Goal: Task Accomplishment & Management: Manage account settings

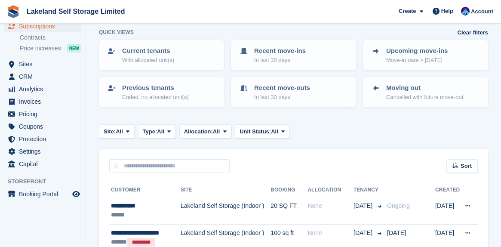
scroll to position [86, 0]
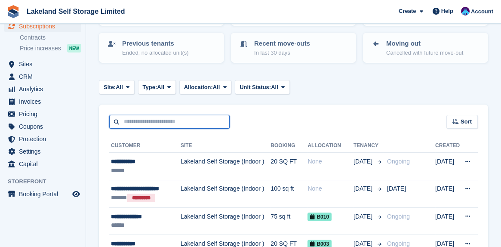
click at [136, 122] on input "text" at bounding box center [169, 122] width 120 height 14
type input "*******"
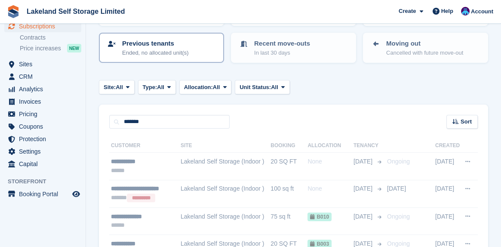
scroll to position [61, 0]
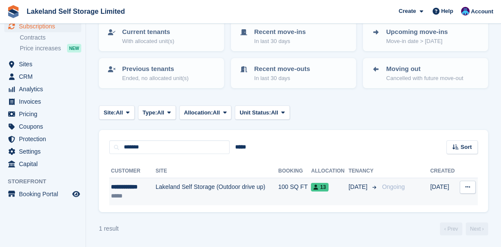
click at [247, 186] on td "Lakeland Self Storage (Outdoor drive up)" at bounding box center [217, 191] width 122 height 27
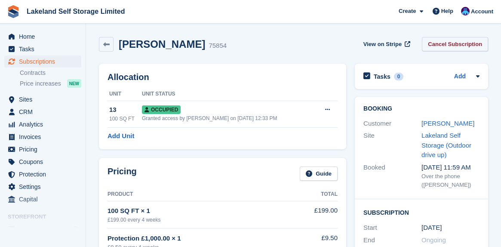
click at [466, 46] on link "Cancel Subscription" at bounding box center [455, 44] width 66 height 14
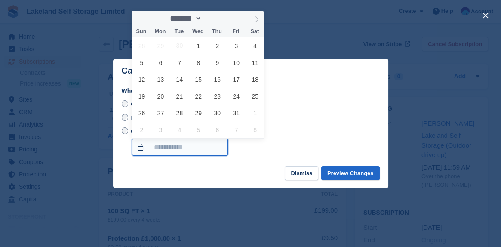
click at [139, 148] on input "On a custom date" at bounding box center [180, 146] width 96 height 17
click at [234, 48] on span "3" at bounding box center [236, 45] width 17 height 17
type input "**********"
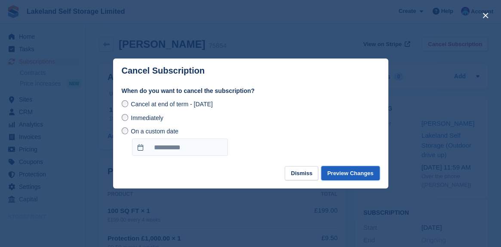
click at [340, 175] on button "Preview Changes" at bounding box center [350, 173] width 58 height 14
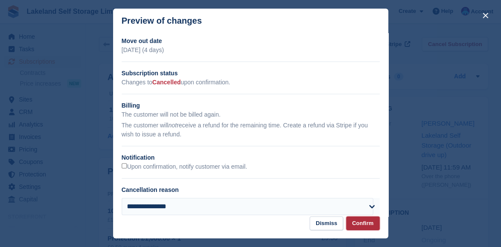
click at [364, 226] on button "Confirm" at bounding box center [363, 223] width 34 height 14
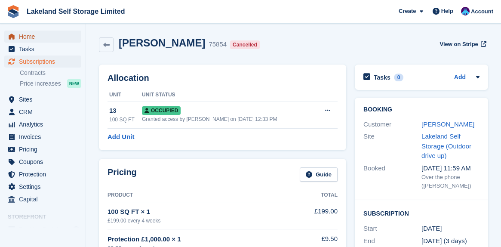
click at [27, 38] on span "Home" at bounding box center [45, 37] width 52 height 12
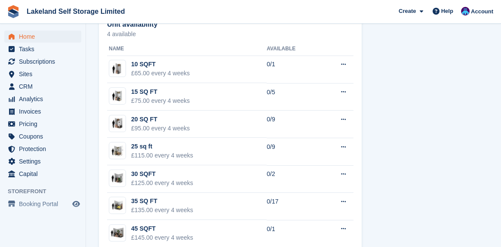
scroll to position [516, 0]
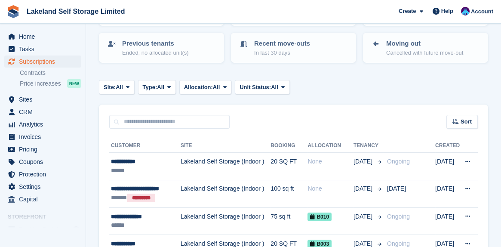
scroll to position [129, 0]
